Goal: Transaction & Acquisition: Obtain resource

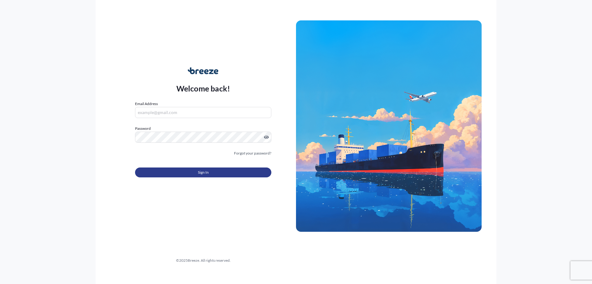
type input "[EMAIL_ADDRESS][DOMAIN_NAME]"
click at [213, 172] on button "Sign In" at bounding box center [203, 172] width 136 height 10
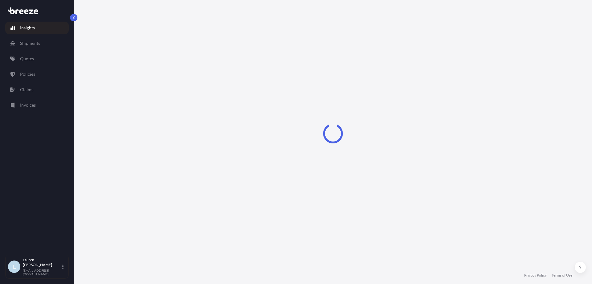
select select "2025"
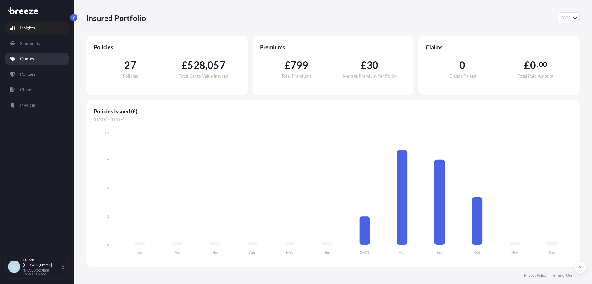
click at [38, 56] on link "Quotes" at bounding box center [37, 58] width 64 height 12
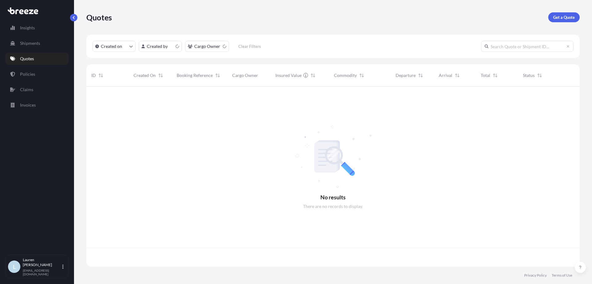
scroll to position [179, 489]
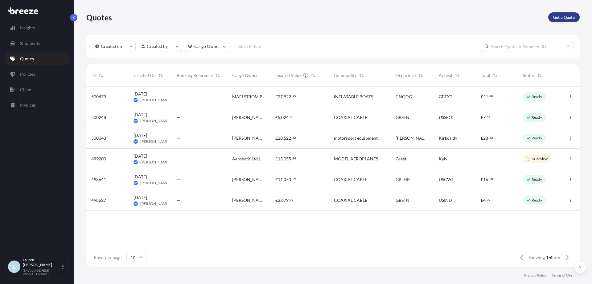
click at [559, 18] on p "Get a Quote" at bounding box center [564, 17] width 22 height 6
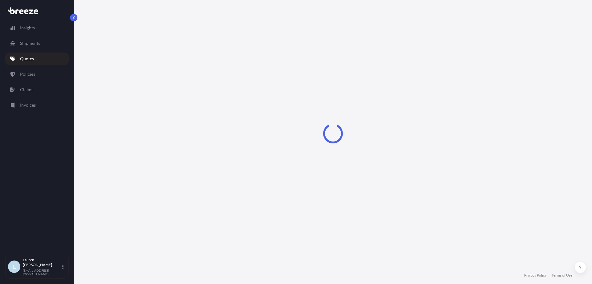
select select "Sea"
select select "1"
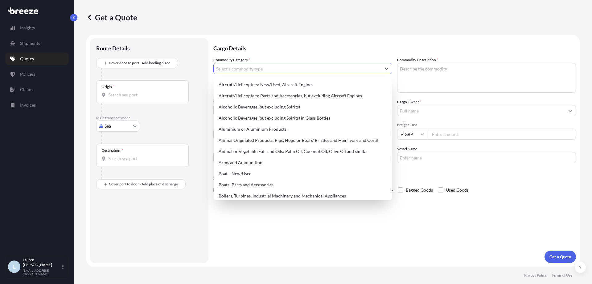
click at [261, 68] on input "Commodity Category *" at bounding box center [297, 68] width 167 height 11
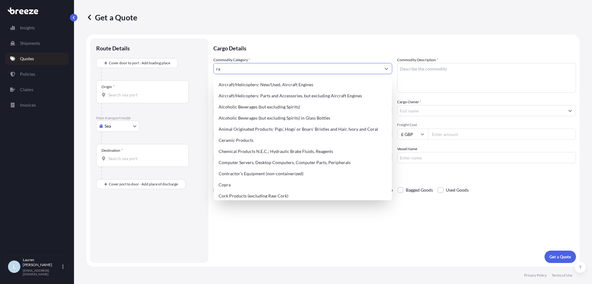
type input "r"
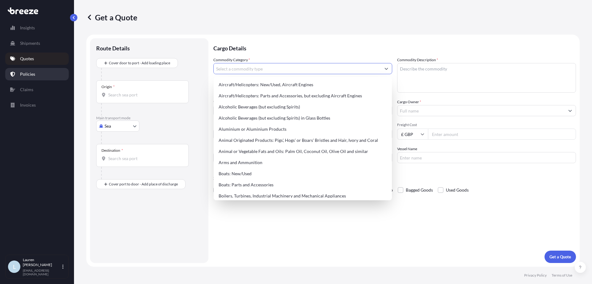
click at [42, 75] on link "Policies" at bounding box center [37, 74] width 64 height 12
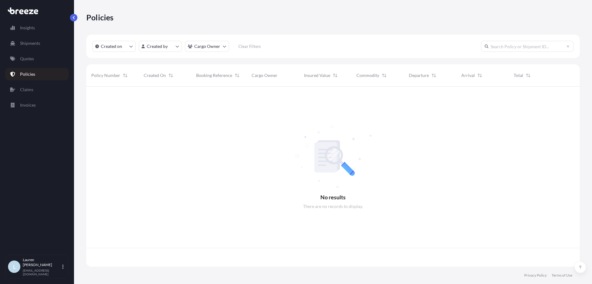
scroll to position [179, 489]
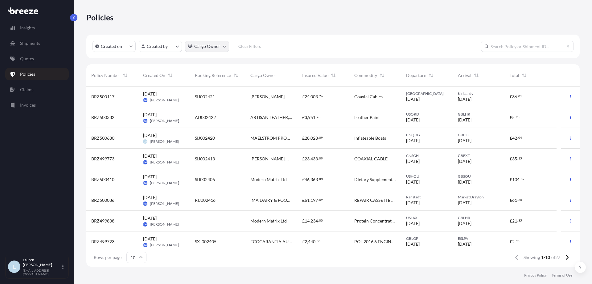
click at [206, 47] on html "Insights Shipments Quotes Policies Claims Invoices L [PERSON_NAME] [PERSON_NAME…" at bounding box center [296, 142] width 592 height 284
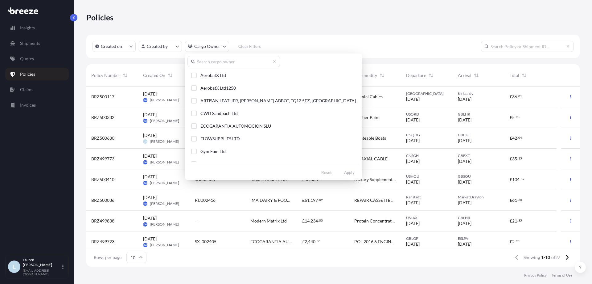
click at [214, 65] on input "text" at bounding box center [234, 61] width 93 height 11
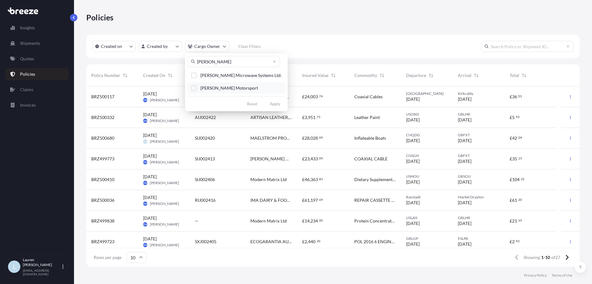
type input "[PERSON_NAME]"
click at [225, 87] on span "[PERSON_NAME] Motorsport" at bounding box center [230, 88] width 58 height 6
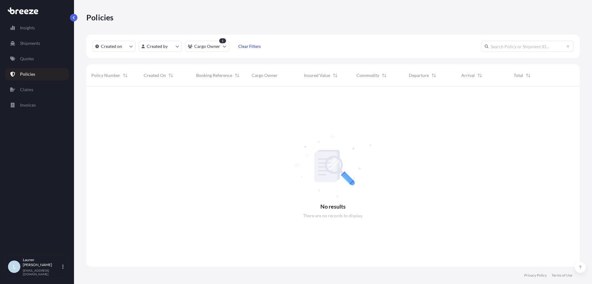
scroll to position [197, 489]
click at [309, 17] on div "Policies" at bounding box center [333, 17] width 494 height 10
click at [43, 25] on link "Insights" at bounding box center [37, 28] width 64 height 12
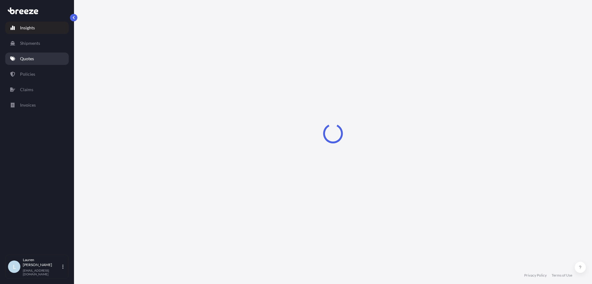
click at [43, 62] on link "Quotes" at bounding box center [37, 58] width 64 height 12
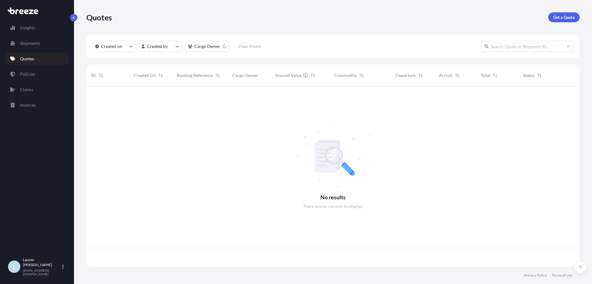
scroll to position [179, 489]
click at [568, 14] on p "Get a Quote" at bounding box center [564, 17] width 22 height 6
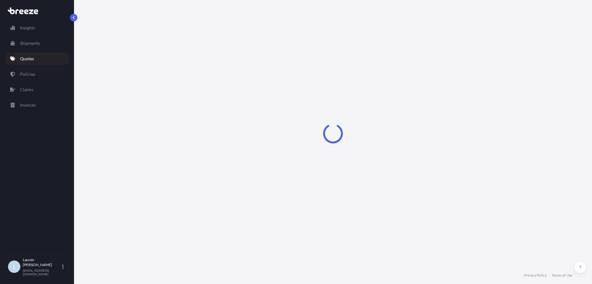
select select "Sea"
select select "1"
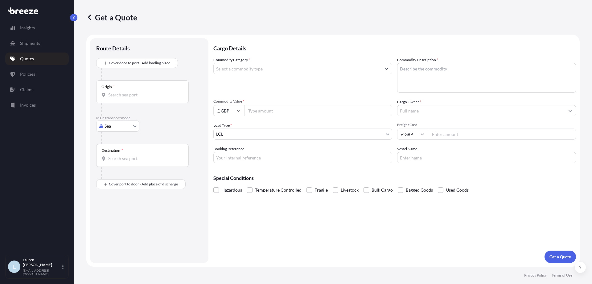
click at [297, 18] on div "Get a Quote" at bounding box center [333, 17] width 494 height 10
click at [273, 66] on input "Commodity Category *" at bounding box center [297, 68] width 167 height 11
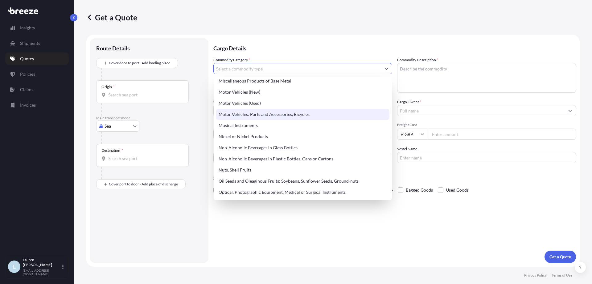
scroll to position [850, 0]
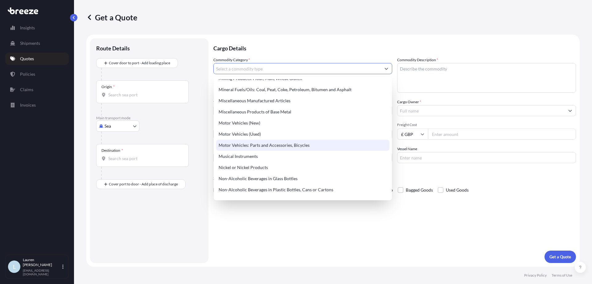
click at [313, 146] on div "Motor Vehicles: Parts and Accessories, Bicycles" at bounding box center [302, 144] width 173 height 11
type input "Motor Vehicles: Parts and Accessories, Bicycles"
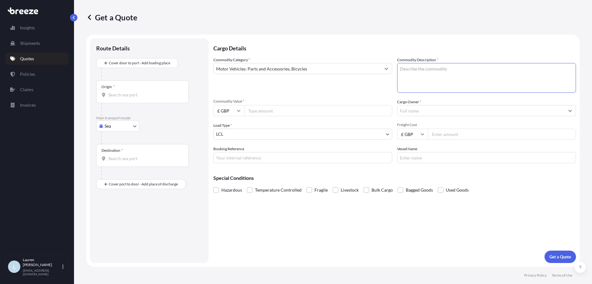
click at [490, 67] on textarea "Commodity Description *" at bounding box center [486, 78] width 179 height 30
type textarea "Motorsport Racing Equipment"
click at [305, 106] on input "Commodity Value *" at bounding box center [318, 110] width 148 height 11
type input "16860"
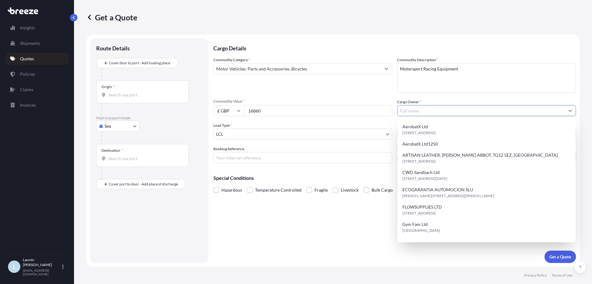
click at [424, 110] on input "Cargo Owner *" at bounding box center [481, 110] width 167 height 11
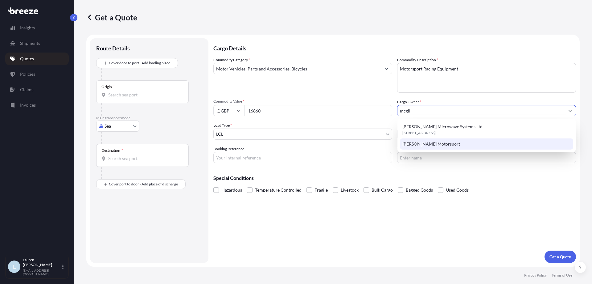
click at [424, 146] on span "[PERSON_NAME] Motorsport" at bounding box center [432, 144] width 58 height 6
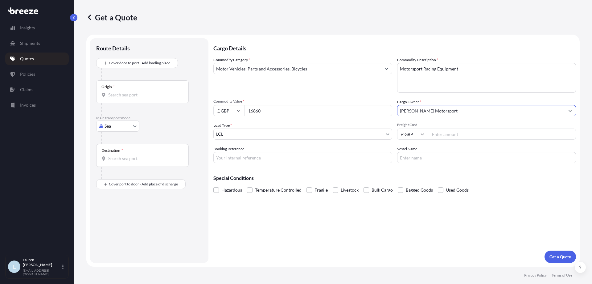
type input "[PERSON_NAME] Motorsport"
click at [457, 139] on div "Commodity Category * Motor Vehicles: Parts and Accessories, Bicycles Commodity …" at bounding box center [394, 110] width 363 height 106
click at [457, 137] on input "Freight Cost" at bounding box center [502, 133] width 148 height 11
type input "1264.52"
click at [290, 157] on input "Booking Reference" at bounding box center [302, 157] width 179 height 11
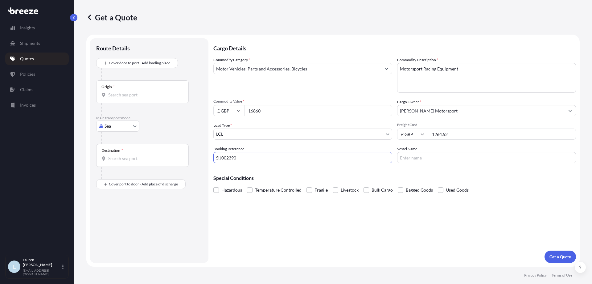
type input "SIJ002390"
click at [409, 160] on input "Vessel Name" at bounding box center [486, 157] width 179 height 11
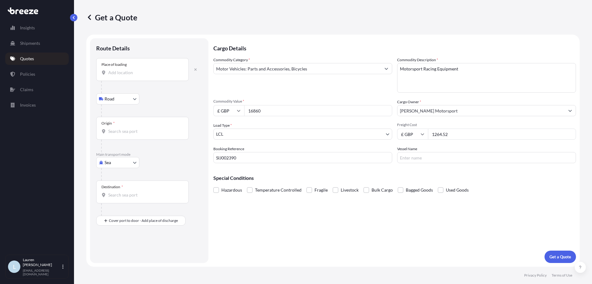
click at [133, 73] on input "Place of loading" at bounding box center [144, 72] width 73 height 6
click at [159, 73] on input "Place of loading" at bounding box center [144, 72] width 73 height 6
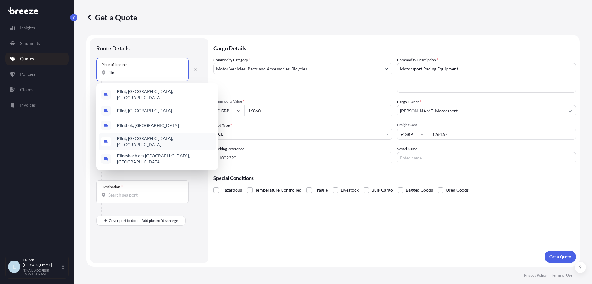
click at [166, 133] on div "[GEOGRAPHIC_DATA] , [GEOGRAPHIC_DATA], [GEOGRAPHIC_DATA]" at bounding box center [157, 141] width 117 height 17
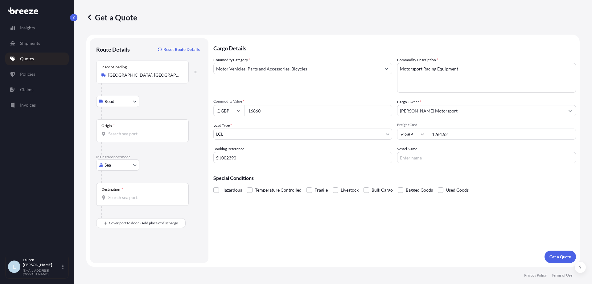
type input "[GEOGRAPHIC_DATA], [GEOGRAPHIC_DATA]"
click at [146, 74] on input "[GEOGRAPHIC_DATA], [GEOGRAPHIC_DATA]" at bounding box center [144, 75] width 73 height 6
click at [197, 70] on icon "button" at bounding box center [196, 72] width 4 height 4
select select "Road"
click at [122, 77] on div "Place of loading" at bounding box center [142, 69] width 93 height 23
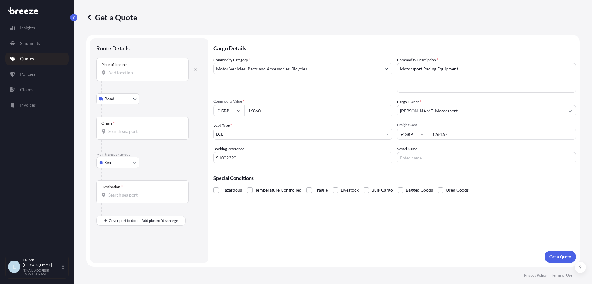
click at [122, 76] on input "Place of loading" at bounding box center [144, 72] width 73 height 6
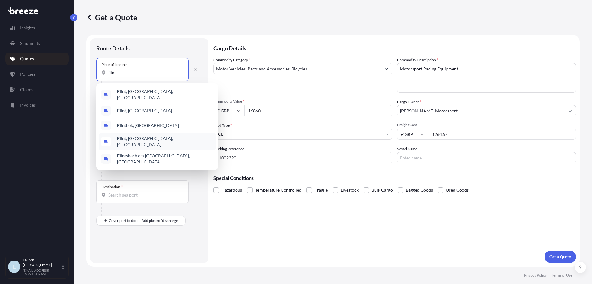
click at [164, 142] on div "[GEOGRAPHIC_DATA] , [GEOGRAPHIC_DATA], [GEOGRAPHIC_DATA]" at bounding box center [157, 141] width 117 height 17
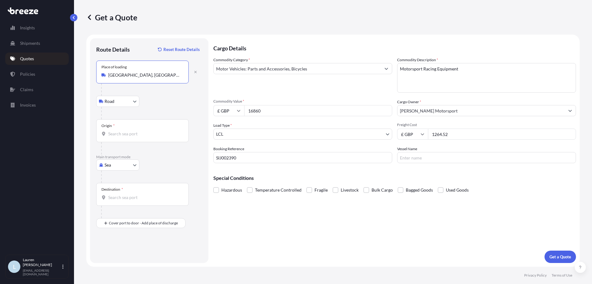
type input "[GEOGRAPHIC_DATA], [GEOGRAPHIC_DATA], [GEOGRAPHIC_DATA]"
click at [122, 131] on input "Origin *" at bounding box center [144, 133] width 73 height 6
click at [113, 130] on div "Origin *" at bounding box center [142, 130] width 93 height 23
click at [113, 130] on input "Origin * Please select an origin" at bounding box center [144, 133] width 73 height 6
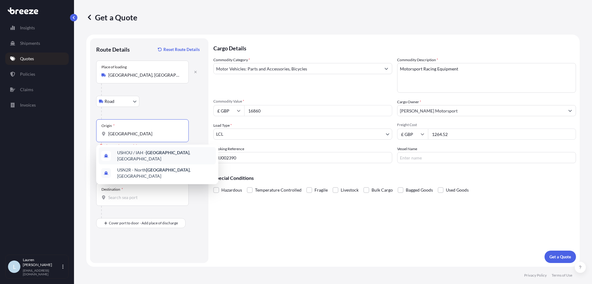
click at [149, 157] on span "USHOU / IAH - [GEOGRAPHIC_DATA] , [GEOGRAPHIC_DATA]" at bounding box center [165, 155] width 96 height 12
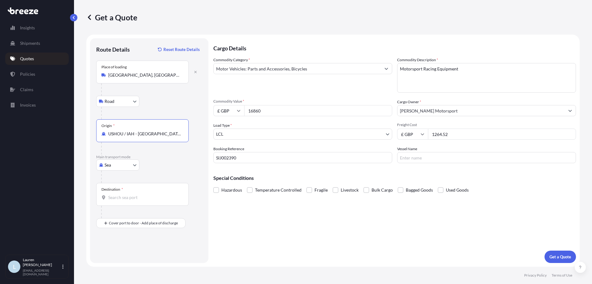
type input "USHOU / IAH - [GEOGRAPHIC_DATA], [GEOGRAPHIC_DATA]"
click at [130, 199] on input "Destination *" at bounding box center [144, 197] width 73 height 6
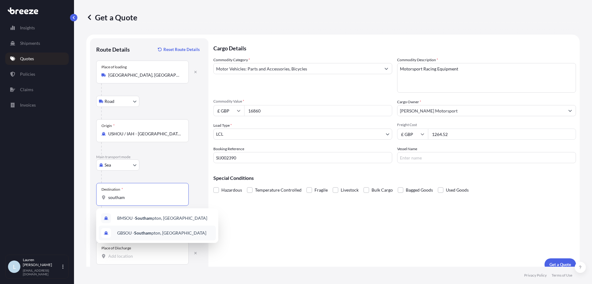
click at [178, 235] on span "GBSOU - Southam pton, [GEOGRAPHIC_DATA]" at bounding box center [161, 233] width 89 height 6
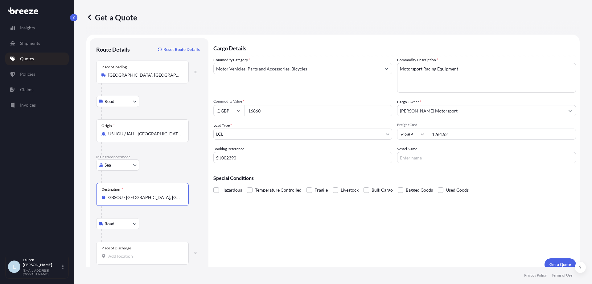
type input "GBSOU - [GEOGRAPHIC_DATA], [GEOGRAPHIC_DATA]"
click at [154, 254] on input "Place of Discharge" at bounding box center [144, 256] width 73 height 6
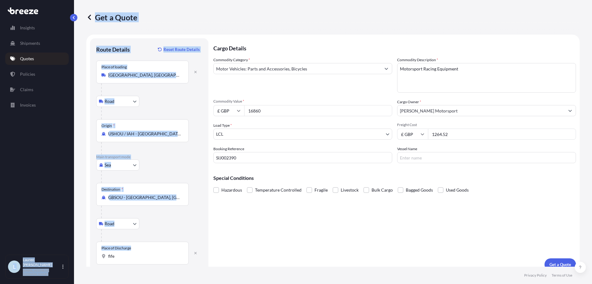
drag, startPoint x: 129, startPoint y: 252, endPoint x: 62, endPoint y: 246, distance: 67.5
click at [62, 246] on div "Insights Shipments Quotes Policies Claims Invoices L [PERSON_NAME] [PERSON_NAME…" at bounding box center [296, 142] width 592 height 284
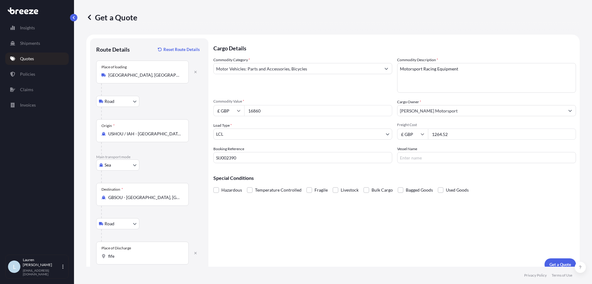
click at [133, 260] on div "Place of Discharge fife" at bounding box center [142, 252] width 93 height 23
click at [133, 259] on input "fife" at bounding box center [144, 256] width 73 height 6
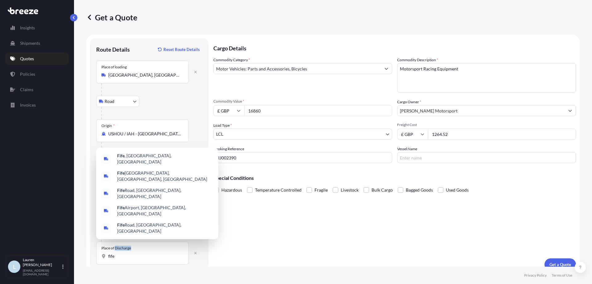
click at [133, 260] on div "Place of Discharge fife" at bounding box center [142, 252] width 93 height 23
click at [133, 259] on input "fife" at bounding box center [144, 256] width 73 height 6
click at [111, 258] on input "fife" at bounding box center [144, 256] width 73 height 6
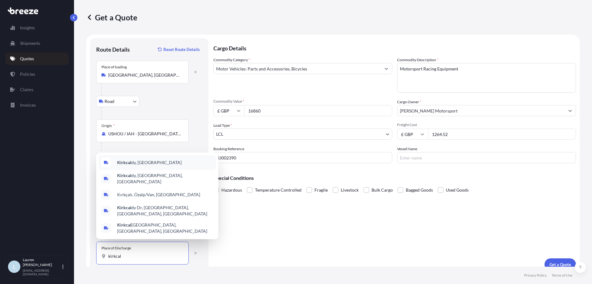
click at [162, 167] on div "Kirkcal dy, [GEOGRAPHIC_DATA]" at bounding box center [157, 162] width 117 height 15
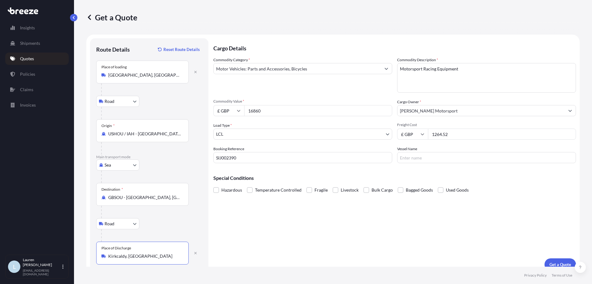
type input "Kirkcaldy, [GEOGRAPHIC_DATA]"
click at [286, 232] on div "Cargo Details Commodity Category * Motor Vehicles: Parts and Accessories, Bicyc…" at bounding box center [394, 154] width 363 height 232
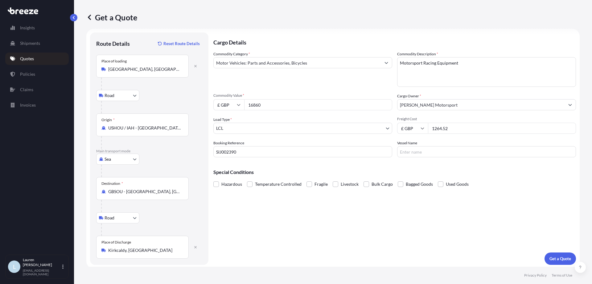
scroll to position [8, 0]
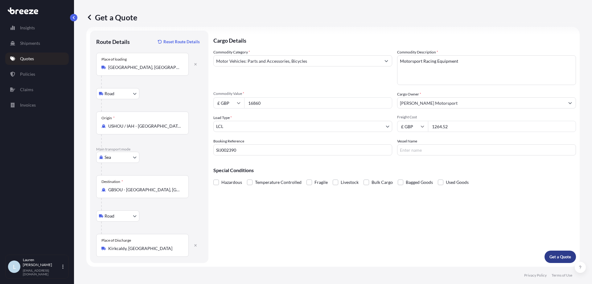
click at [555, 258] on p "Get a Quote" at bounding box center [561, 256] width 22 height 6
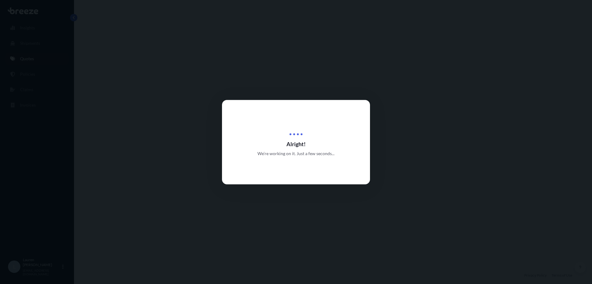
select select "Road"
select select "Sea"
select select "Road"
select select "1"
